Goal: Task Accomplishment & Management: Use online tool/utility

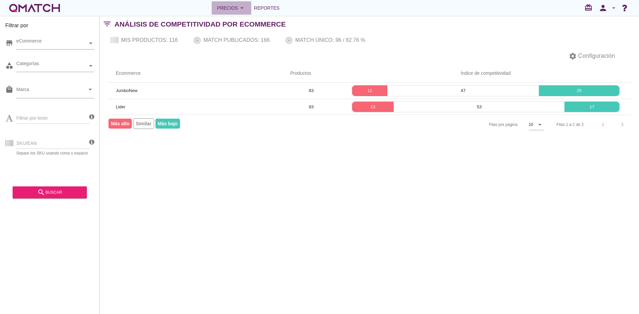
click at [247, 8] on button "Precios arrow_drop_down" at bounding box center [232, 7] width 40 height 13
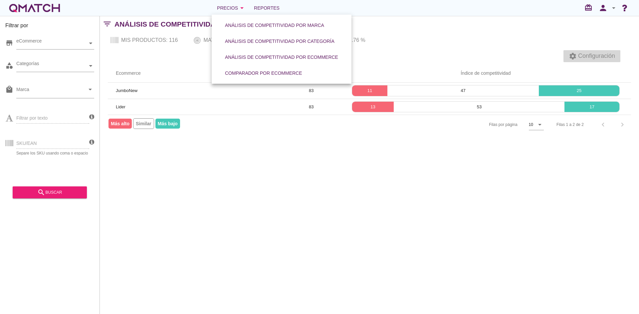
click at [608, 55] on span "Configuración" at bounding box center [595, 56] width 38 height 9
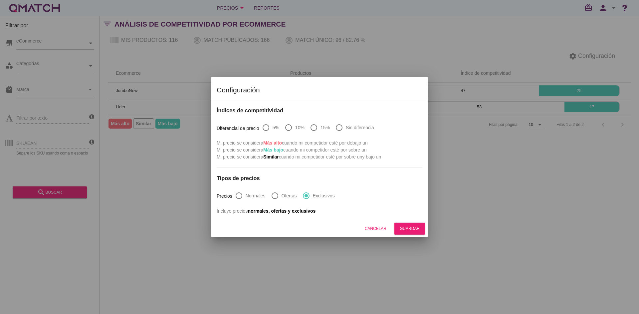
click at [343, 130] on div at bounding box center [338, 127] width 11 height 11
radio input "true"
click at [412, 232] on div "Guardar" at bounding box center [410, 229] width 20 height 6
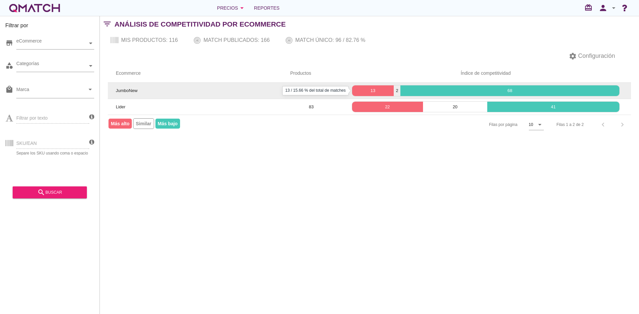
click at [375, 90] on p "13" at bounding box center [373, 90] width 42 height 7
click at [397, 89] on p "2" at bounding box center [397, 90] width 6 height 7
click at [445, 90] on p "68" at bounding box center [509, 90] width 219 height 7
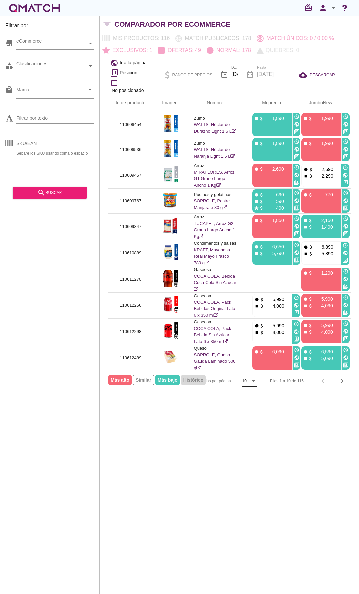
click at [250, 314] on icon "arrow_drop_down" at bounding box center [253, 381] width 8 height 8
click at [245, 314] on div "50" at bounding box center [250, 416] width 14 height 8
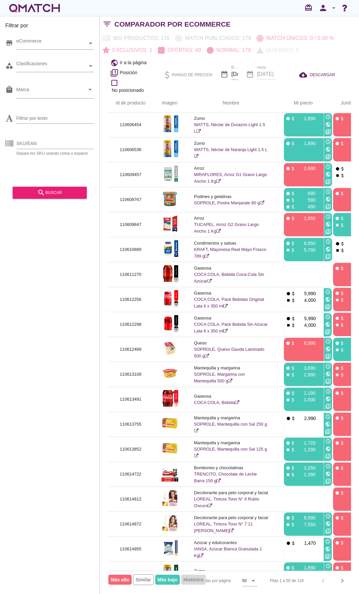
click at [52, 314] on div "Filtrar por store eCommerce category Clasificaciones local_mall Marca arrow_dro…" at bounding box center [50, 305] width 100 height 578
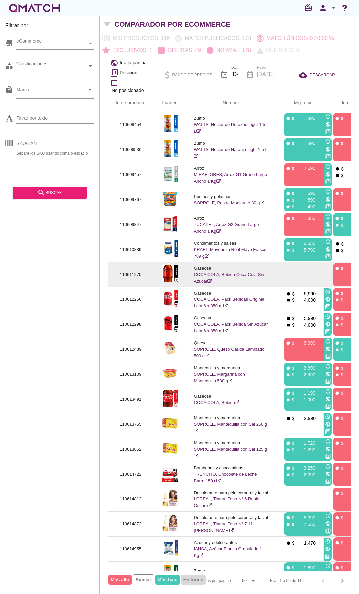
click at [137, 273] on p "110611270" at bounding box center [131, 274] width 30 height 7
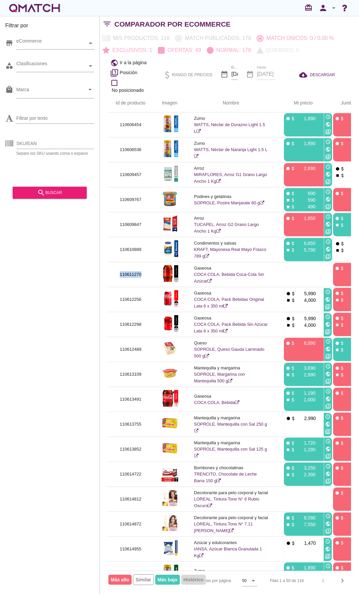
copy p "110611270"
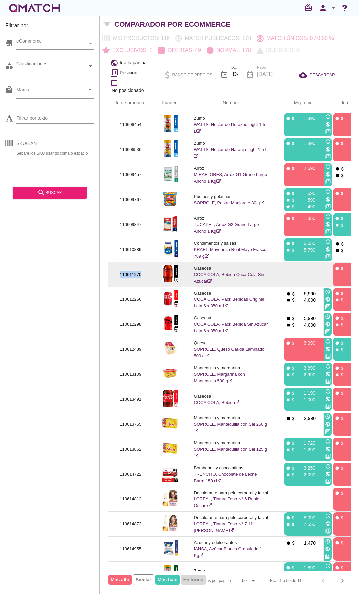
click at [129, 273] on p "110611270" at bounding box center [131, 274] width 30 height 7
click at [135, 273] on p "110611270" at bounding box center [131, 274] width 30 height 7
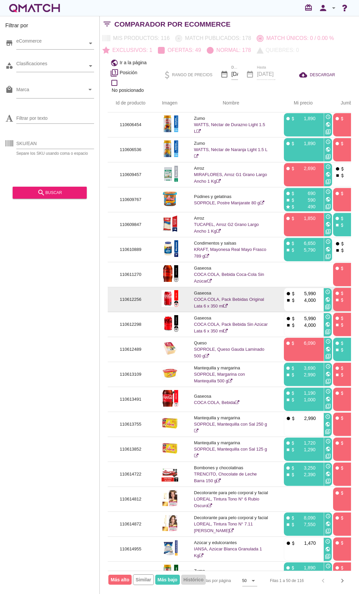
click at [132, 299] on p "110612256" at bounding box center [131, 299] width 30 height 7
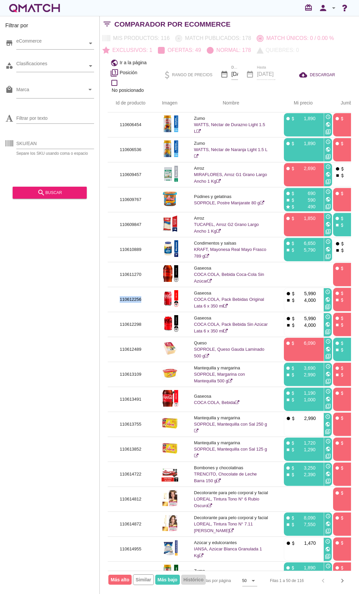
copy p "110612256"
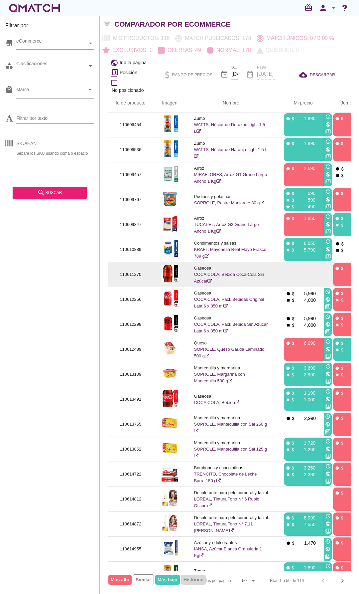
click at [139, 275] on p "110611270" at bounding box center [131, 274] width 30 height 7
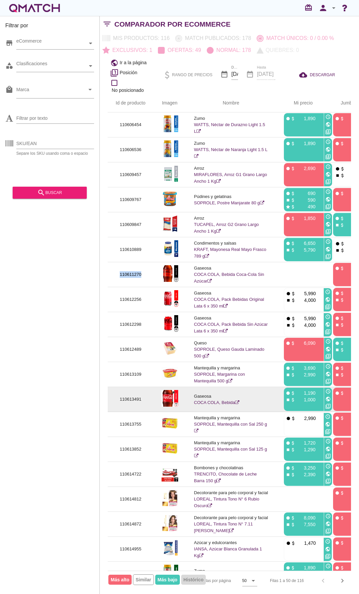
copy p "110611270"
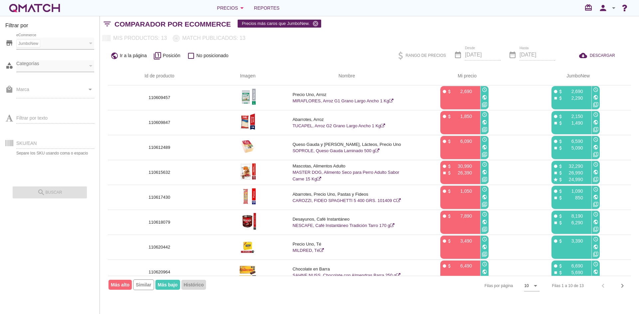
click at [361, 51] on div "public Ir a la página filter_1 Posición check_box_outline_blank No posicionado …" at bounding box center [369, 55] width 539 height 23
click at [533, 286] on icon "arrow_drop_down" at bounding box center [535, 286] width 8 height 8
click at [528, 288] on div "15" at bounding box center [531, 286] width 14 height 8
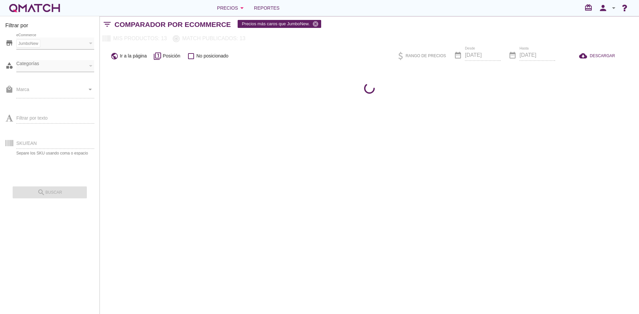
click at [342, 44] on div "Mis productos: 13 Match publicados: 13 Match únicos: 0 / 0.00 % Exclusivos: 0 O…" at bounding box center [369, 39] width 539 height 12
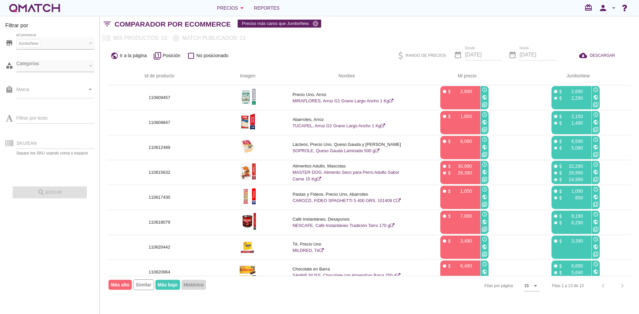
click at [347, 53] on div "public Ir a la página filter_1 Posición check_box_outline_blank No posicionado …" at bounding box center [369, 55] width 539 height 23
click at [367, 42] on div "Mis productos: 13 Match publicados: 13 Match únicos: 0 / 0.00 % Exclusivos: 0 O…" at bounding box center [369, 38] width 539 height 12
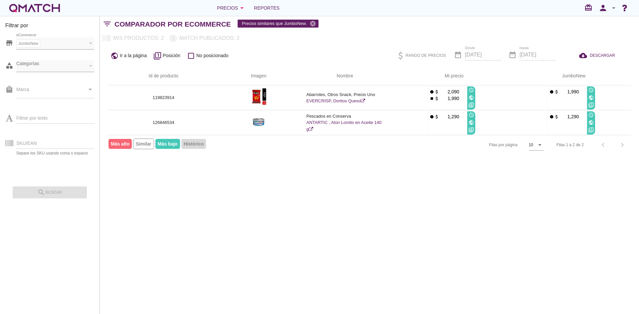
click at [354, 41] on div "Mis productos: 2 Match publicados: 2 Match únicos: 0 / 0.00 % Exclusivos: 0 Ofe…" at bounding box center [369, 38] width 539 height 12
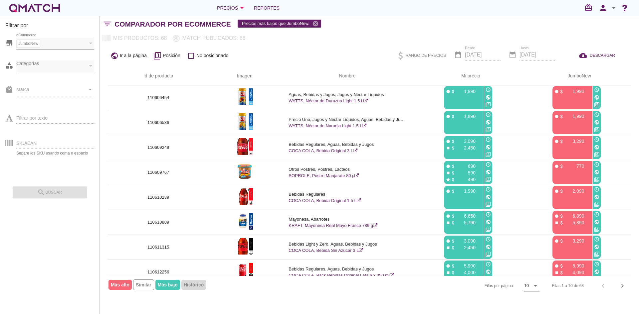
click at [532, 287] on icon "arrow_drop_down" at bounding box center [535, 286] width 8 height 8
click at [529, 299] on div "50" at bounding box center [531, 300] width 14 height 8
click at [369, 48] on div "public Ir a la página filter_1 Posición check_box_outline_blank No posicionado …" at bounding box center [369, 55] width 539 height 23
click at [624, 288] on icon "chevron_right" at bounding box center [622, 286] width 8 height 8
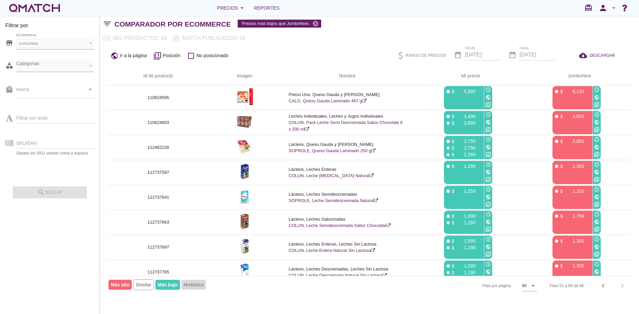
click at [358, 50] on div "public Ir a la página filter_1 Posición check_box_outline_blank No posicionado …" at bounding box center [369, 55] width 539 height 23
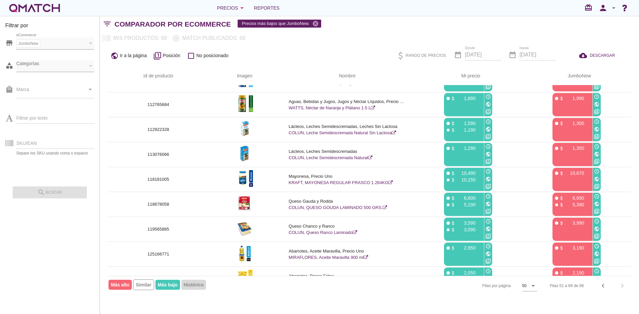
scroll to position [258, 0]
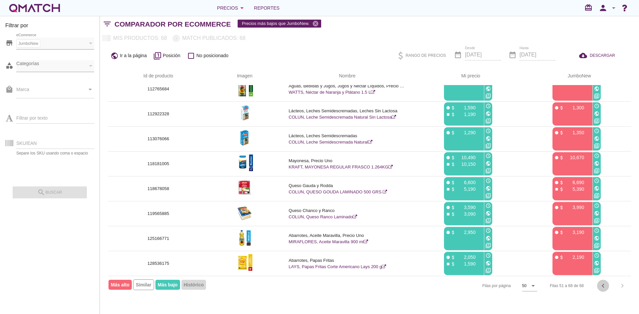
click at [600, 287] on icon "chevron_left" at bounding box center [603, 286] width 8 height 8
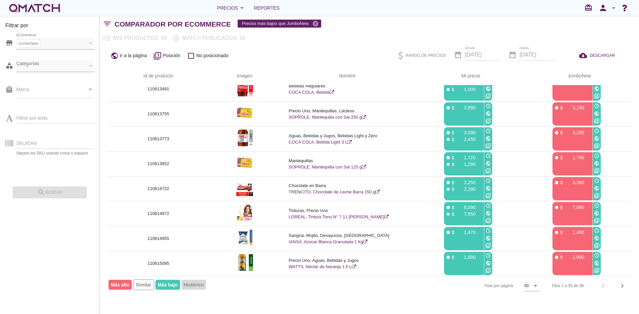
click at [360, 56] on div "public Ir a la página filter_1 Posición check_box_outline_blank No posicionado …" at bounding box center [369, 55] width 539 height 23
